Goal: Transaction & Acquisition: Book appointment/travel/reservation

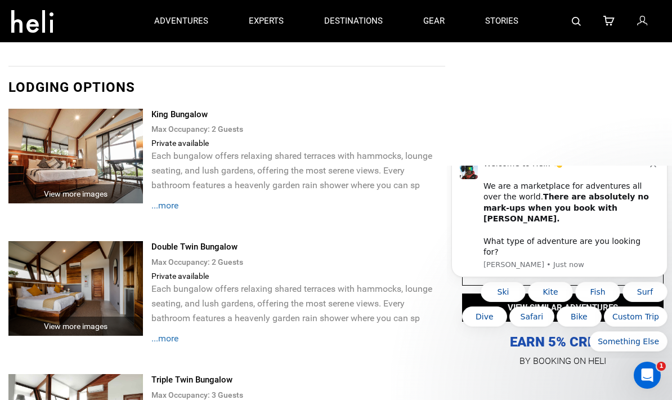
scroll to position [1428, 0]
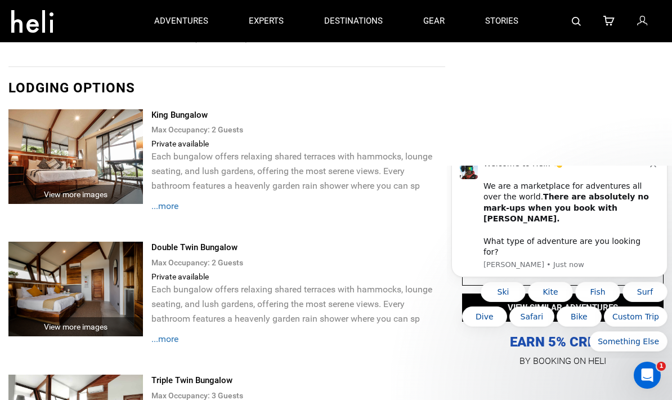
click at [171, 211] on span "...more" at bounding box center [164, 205] width 27 height 11
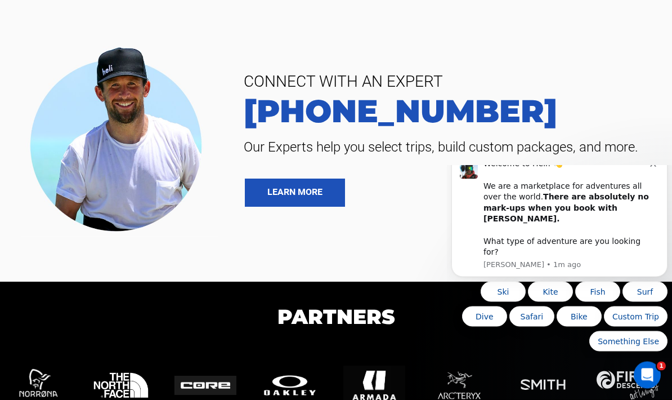
scroll to position [4722, 0]
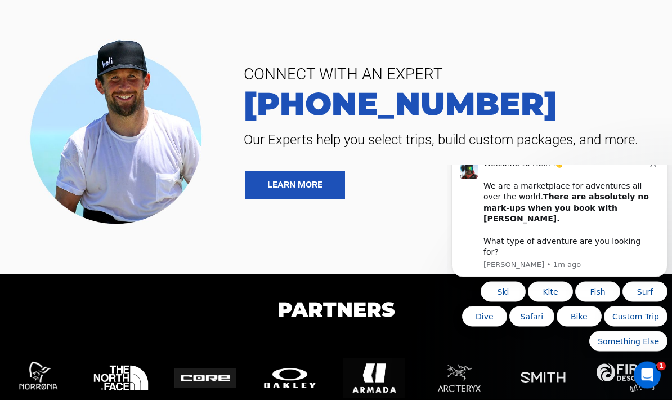
click at [649, 193] on div "Welcome to Heli! 👋 We are a marketplace for adventures all over the world. Ther…" at bounding box center [567, 207] width 167 height 99
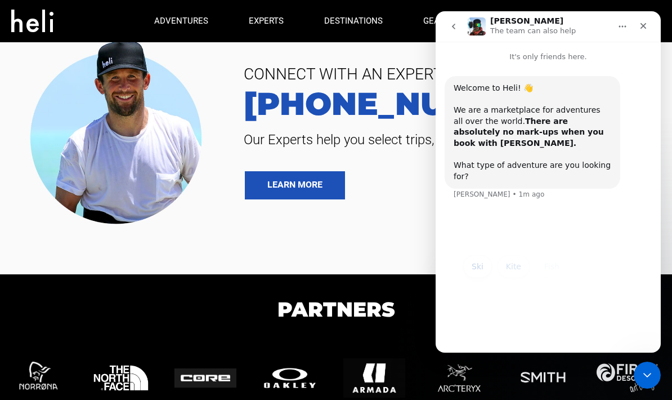
scroll to position [4675, 0]
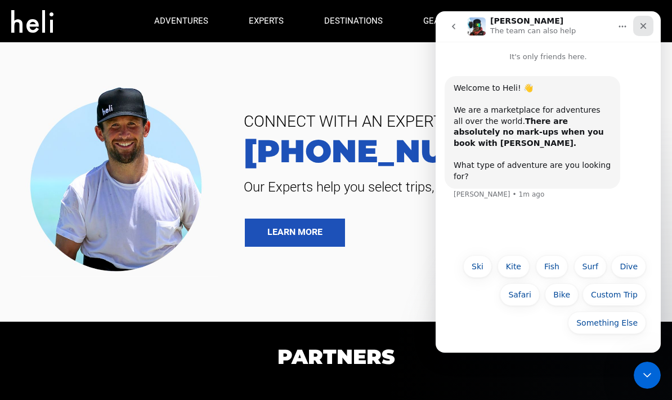
click at [646, 23] on icon "Close" at bounding box center [643, 25] width 9 height 9
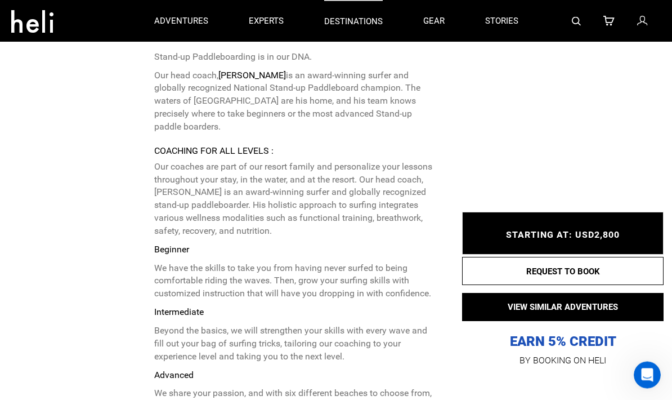
scroll to position [3621, 0]
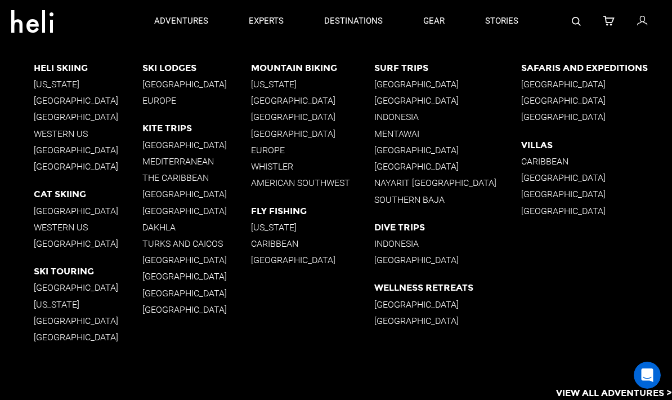
click at [170, 294] on p "[GEOGRAPHIC_DATA]" at bounding box center [196, 292] width 109 height 11
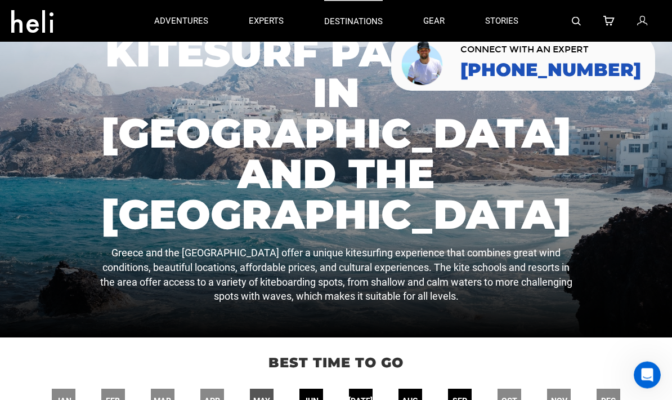
scroll to position [25, 0]
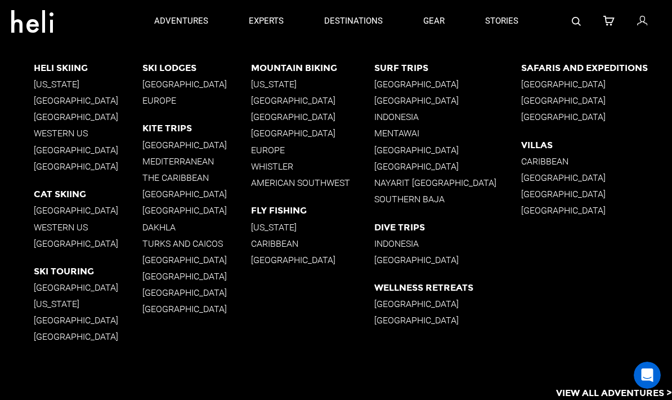
click at [427, 79] on p "[GEOGRAPHIC_DATA]" at bounding box center [447, 84] width 146 height 11
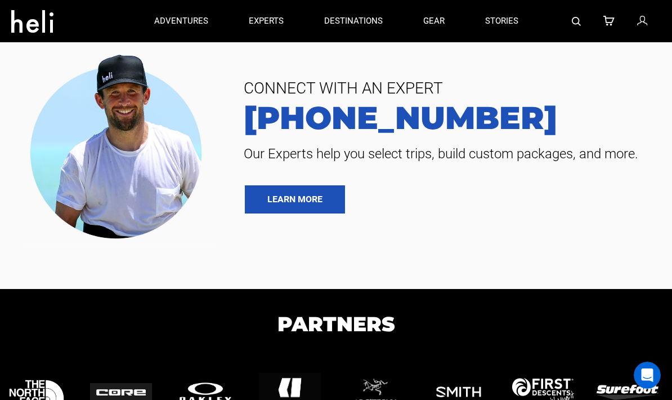
click at [399, 149] on span "Our Experts help you select trips, build custom packages, and more." at bounding box center [445, 154] width 420 height 18
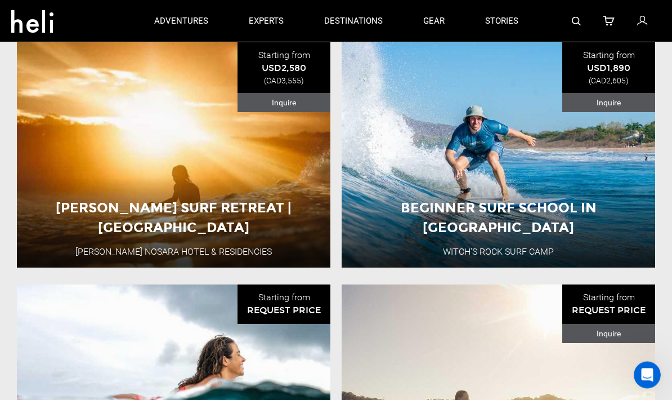
scroll to position [943, 0]
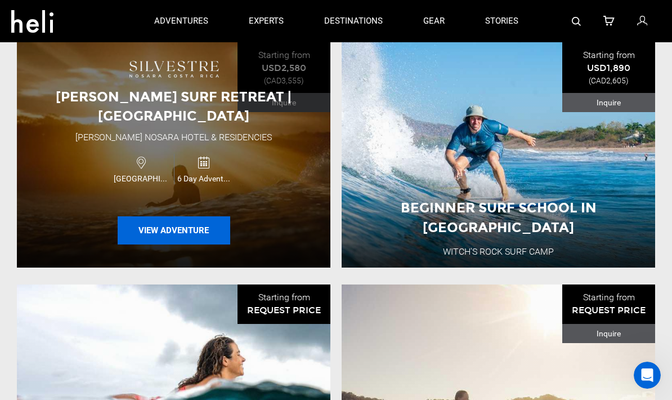
click at [173, 244] on button "View Adventure" at bounding box center [174, 230] width 113 height 28
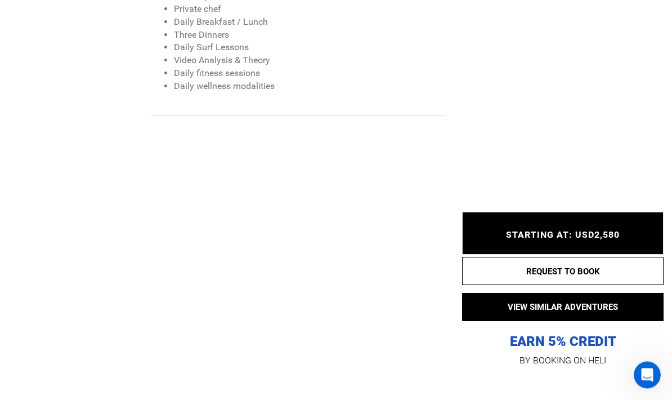
scroll to position [1222, 0]
